Goal: Information Seeking & Learning: Understand process/instructions

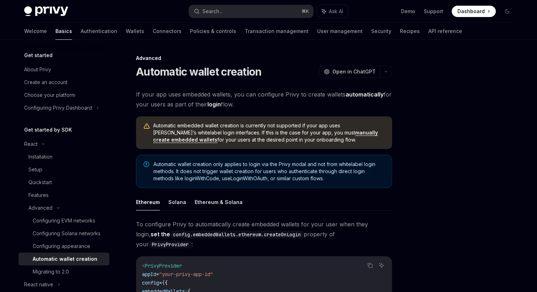
click at [224, 125] on span "Automatic embedded wallet creation is currently not supported if your app uses …" at bounding box center [269, 132] width 232 height 21
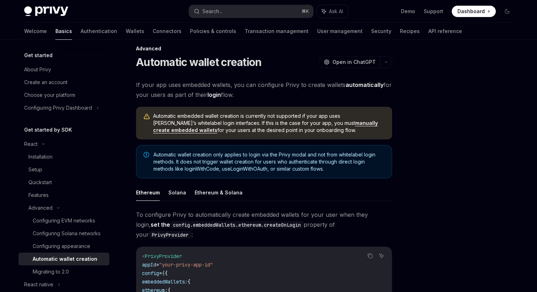
scroll to position [15, 0]
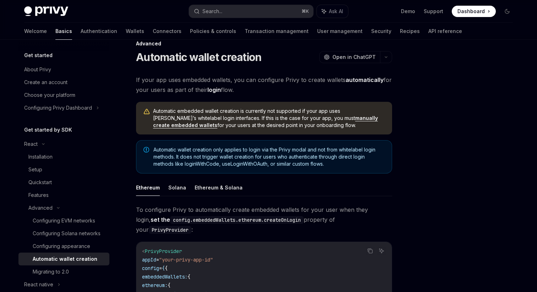
click at [349, 117] on link "manually create embedded wallets" at bounding box center [265, 121] width 225 height 13
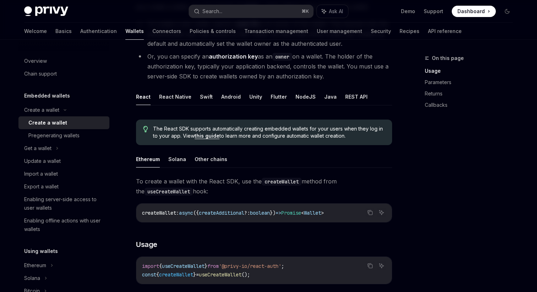
scroll to position [92, 0]
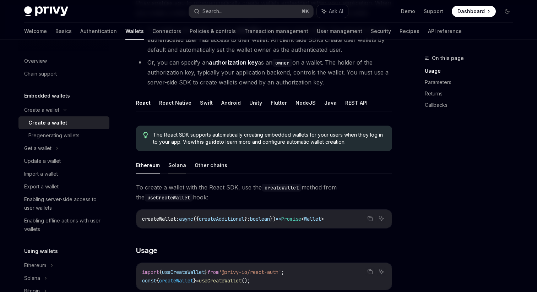
click at [184, 165] on button "Solana" at bounding box center [177, 165] width 18 height 17
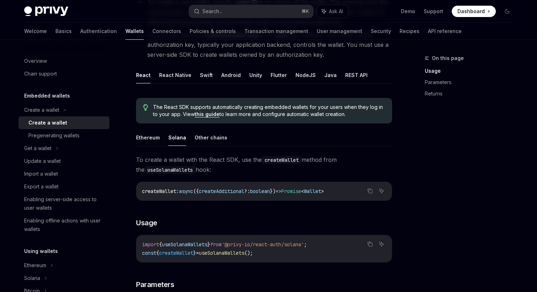
scroll to position [157, 0]
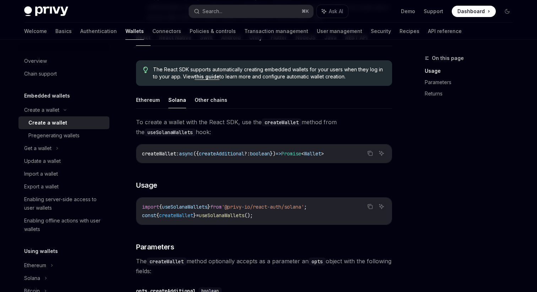
click at [238, 221] on div "import { useSolanaWallets } from '@privy-io/react-auth/solana' ; const { create…" at bounding box center [263, 211] width 255 height 27
click at [239, 216] on span "useSolanaWallets" at bounding box center [221, 215] width 45 height 6
copy span "useSolanaWallets"
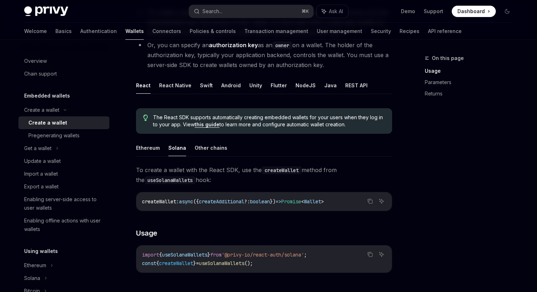
scroll to position [107, 0]
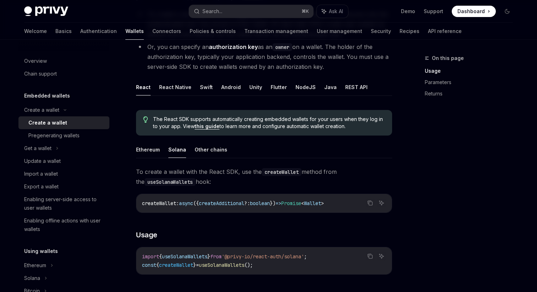
click at [212, 125] on link "this guide" at bounding box center [207, 126] width 25 height 6
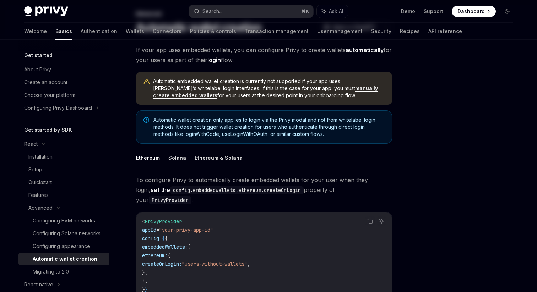
scroll to position [47, 0]
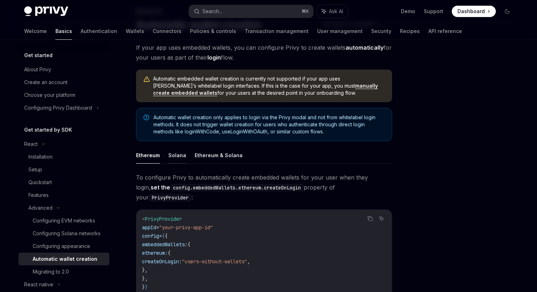
click at [170, 155] on button "Solana" at bounding box center [177, 155] width 18 height 17
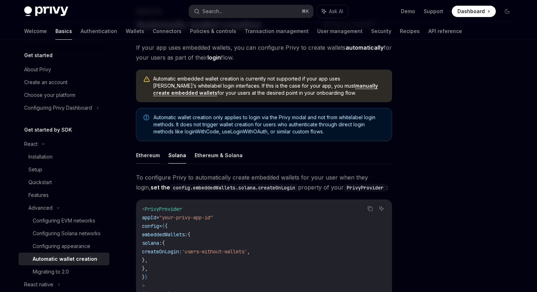
click at [147, 159] on button "Ethereum" at bounding box center [148, 155] width 24 height 17
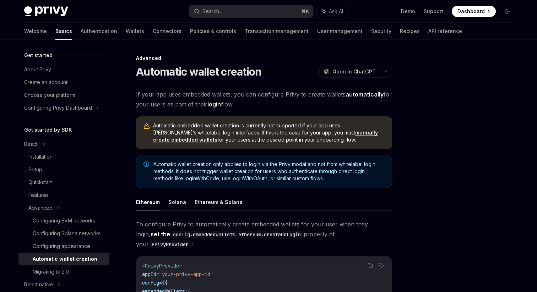
click at [315, 132] on link "manually create embedded wallets" at bounding box center [265, 136] width 225 height 13
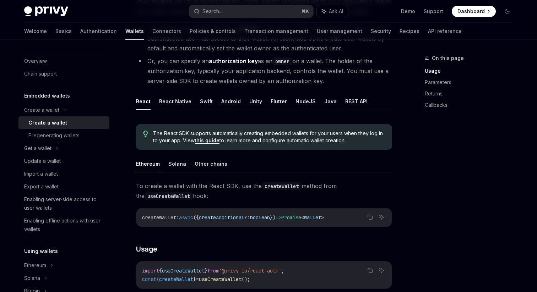
scroll to position [93, 0]
click at [202, 168] on button "Other chains" at bounding box center [211, 163] width 33 height 17
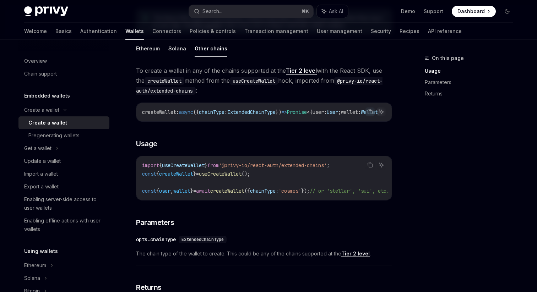
scroll to position [194, 0]
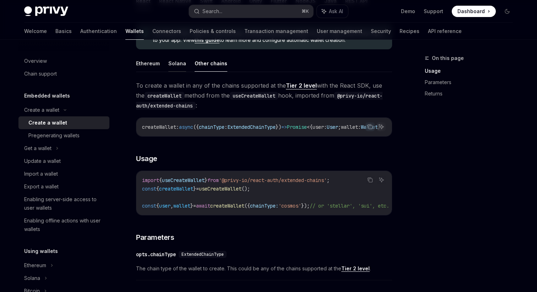
click at [180, 65] on button "Solana" at bounding box center [177, 63] width 18 height 17
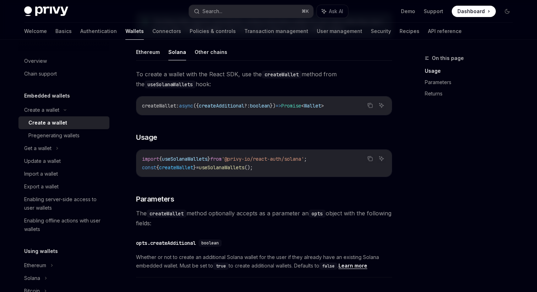
scroll to position [205, 0]
click at [151, 50] on button "Ethereum" at bounding box center [148, 52] width 24 height 17
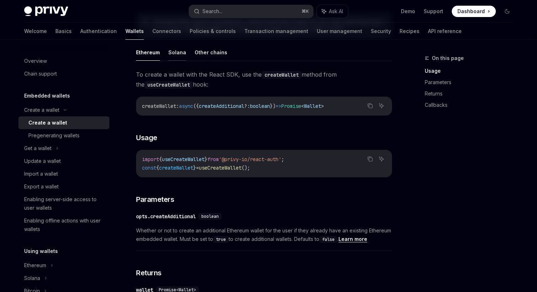
click at [175, 51] on button "Solana" at bounding box center [177, 52] width 18 height 17
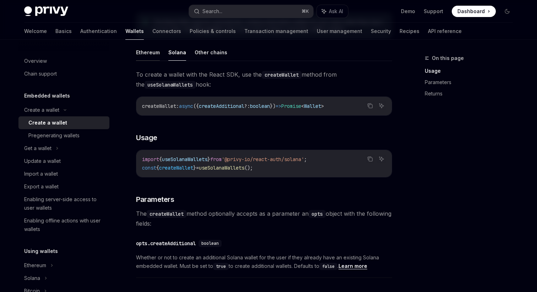
click at [154, 52] on button "Ethereum" at bounding box center [148, 52] width 24 height 17
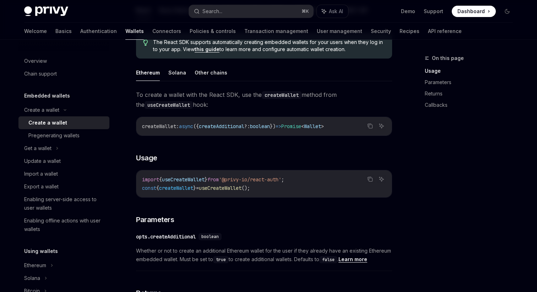
scroll to position [184, 0]
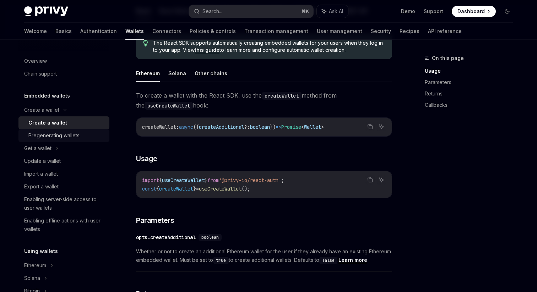
click at [81, 134] on div "Pregenerating wallets" at bounding box center [66, 135] width 77 height 9
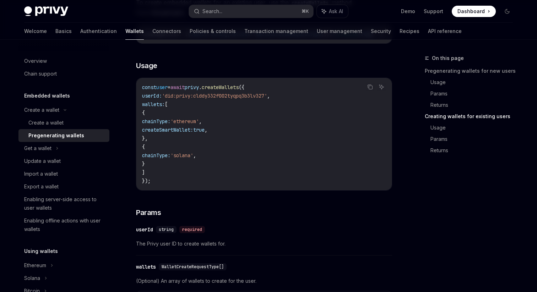
scroll to position [866, 0]
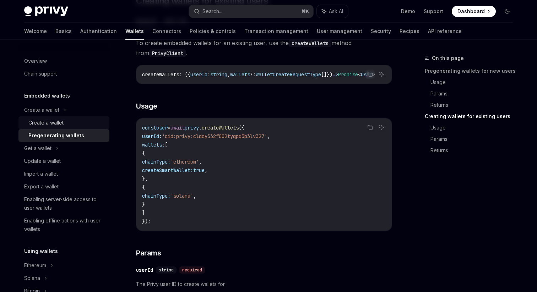
click at [75, 120] on div "Create a wallet" at bounding box center [66, 123] width 77 height 9
type textarea "*"
